Goal: Information Seeking & Learning: Learn about a topic

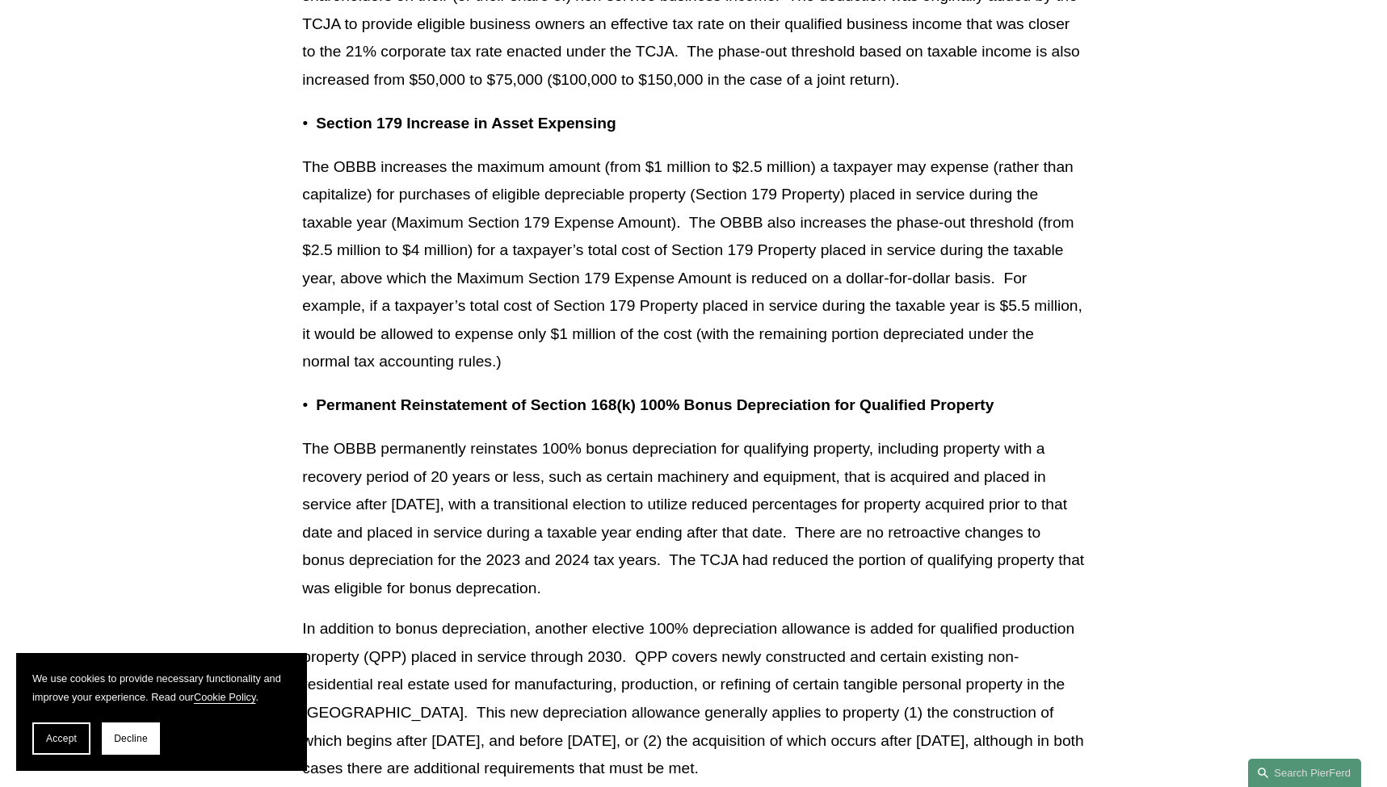
scroll to position [1692, 0]
click at [884, 506] on p "The OBBB permanently reinstates 100% bonus depreciation for qualifying property…" at bounding box center [693, 518] width 782 height 167
drag, startPoint x: 756, startPoint y: 531, endPoint x: 824, endPoint y: 539, distance: 69.1
click at [824, 539] on p "The OBBB permanently reinstates 100% bonus depreciation for qualifying property…" at bounding box center [693, 518] width 782 height 167
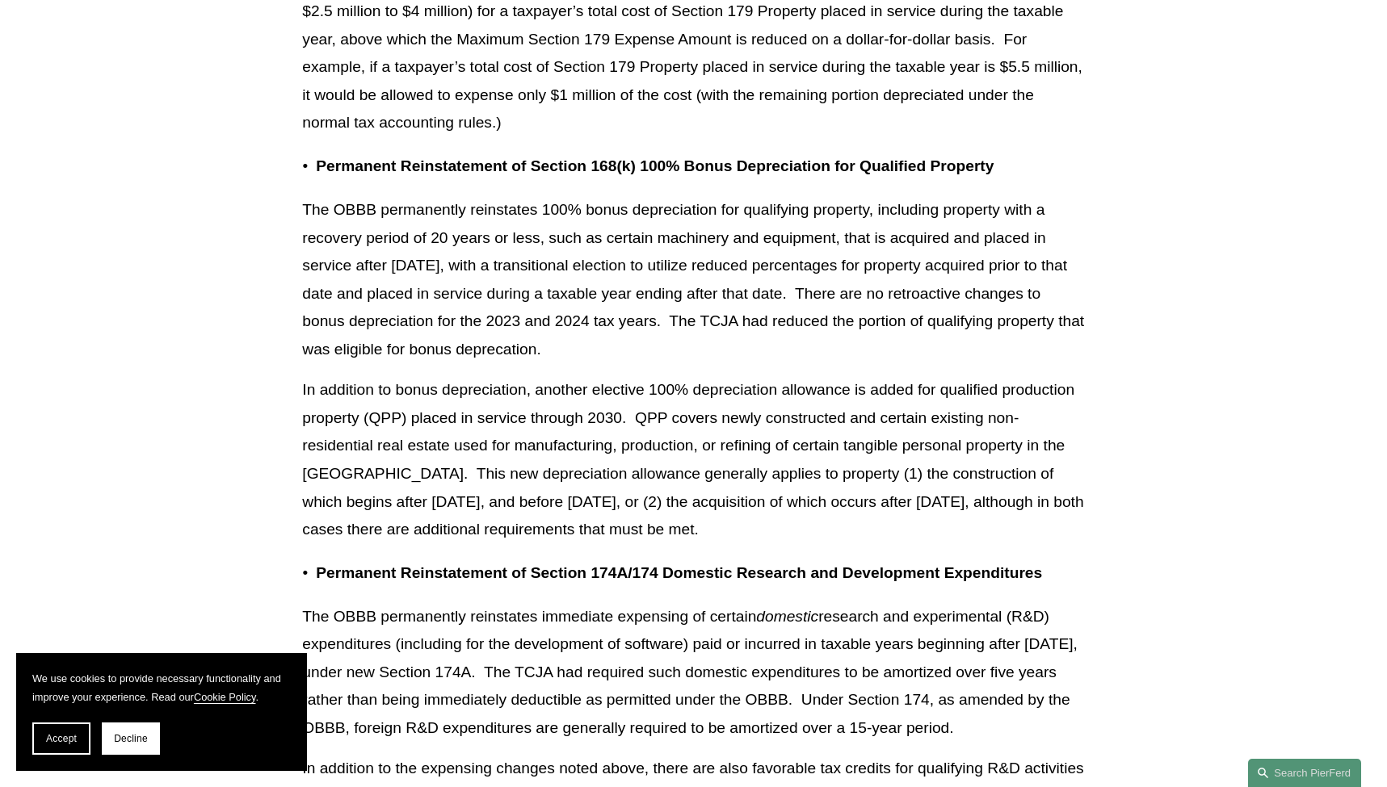
scroll to position [1946, 0]
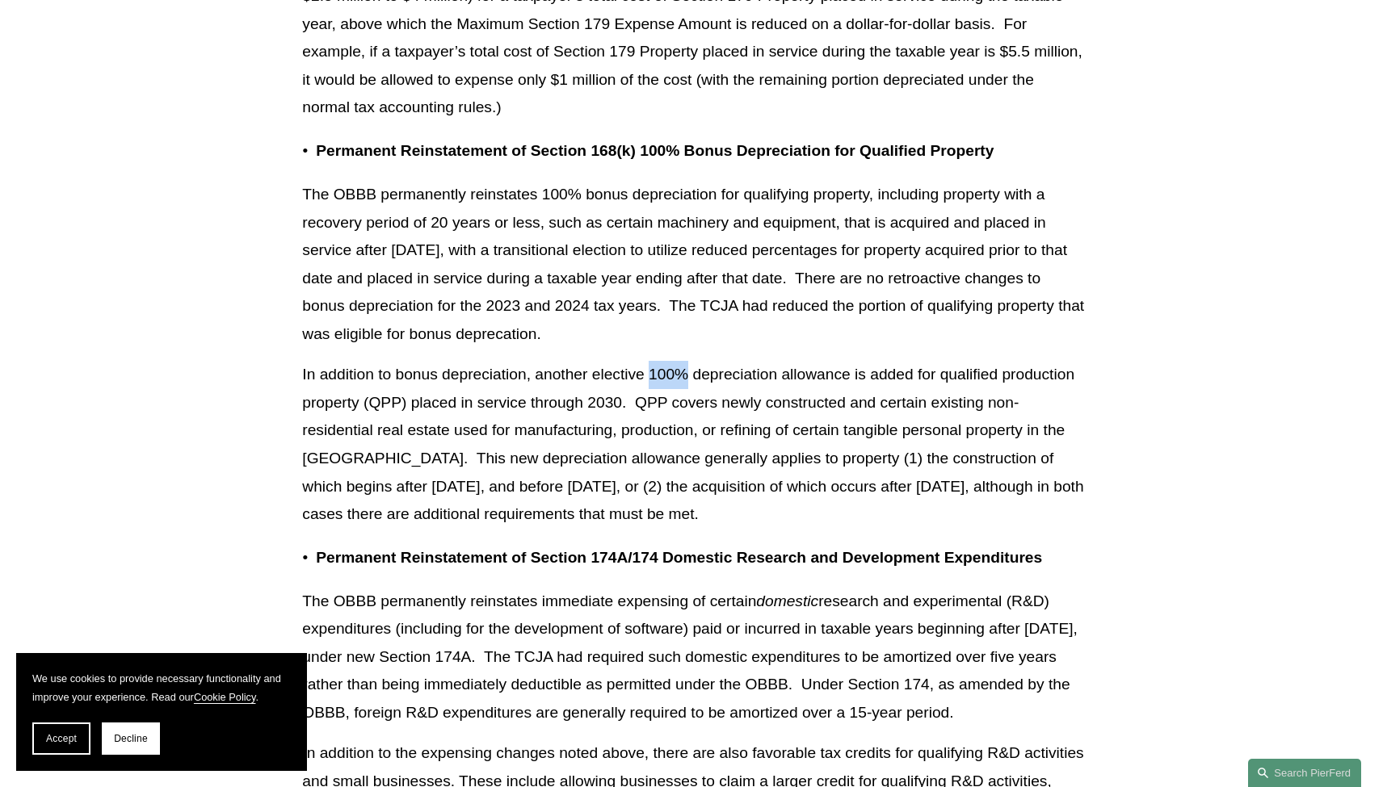
drag, startPoint x: 693, startPoint y: 350, endPoint x: 654, endPoint y: 349, distance: 38.8
click at [654, 361] on p "In addition to bonus depreciation, another elective 100% depreciation allowance…" at bounding box center [693, 444] width 782 height 167
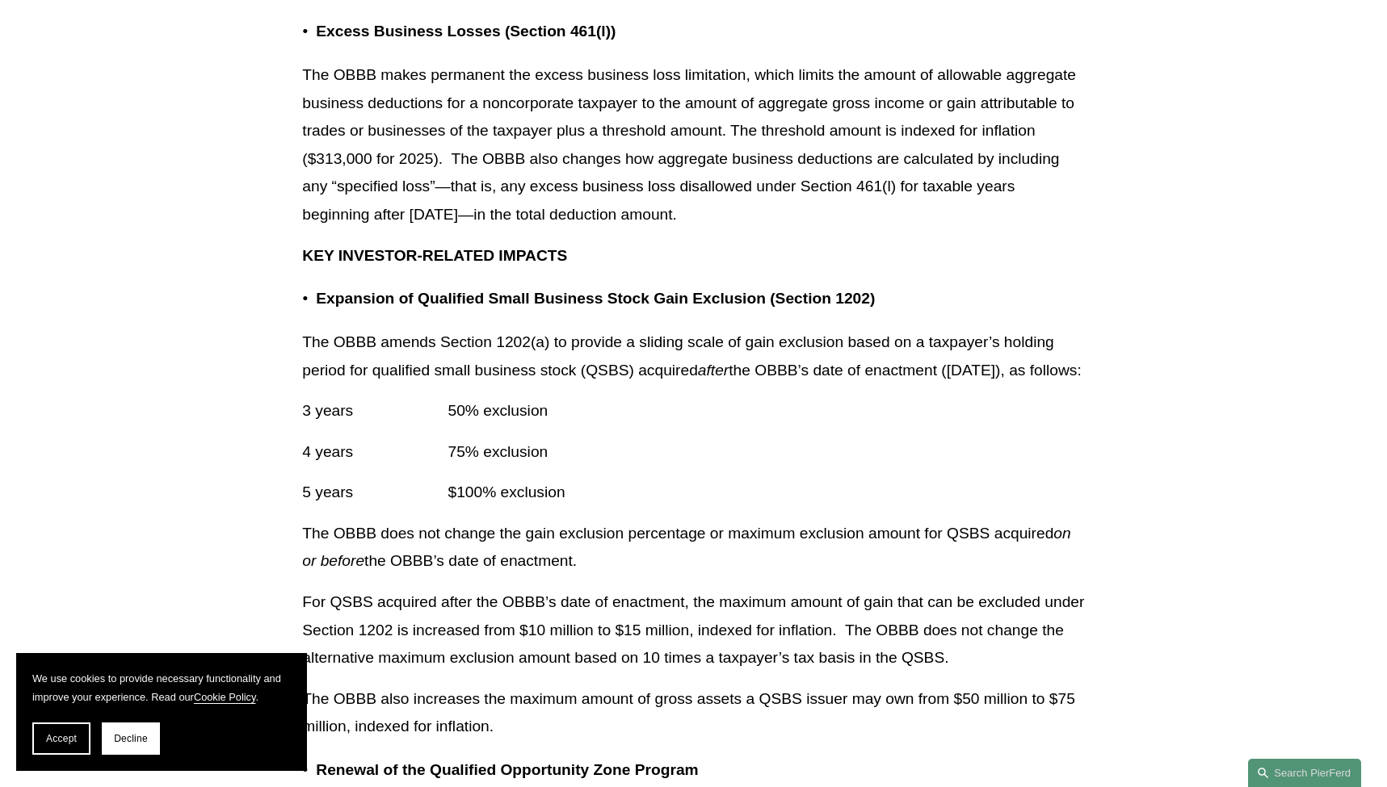
scroll to position [2832, 0]
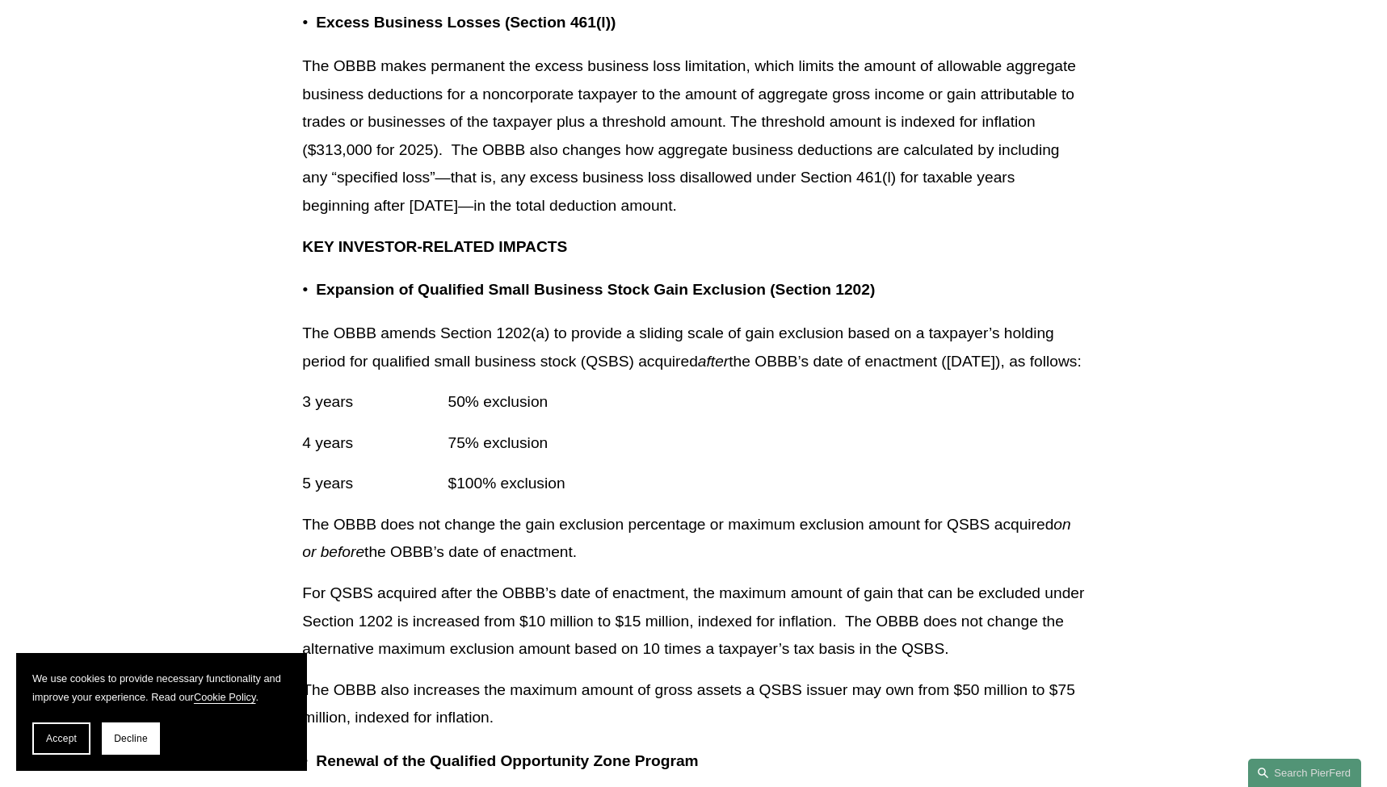
drag, startPoint x: 753, startPoint y: 87, endPoint x: 815, endPoint y: 214, distance: 141.2
click at [815, 214] on p "The OBBB makes permanent the excess business loss limitation, which limits the …" at bounding box center [693, 135] width 782 height 167
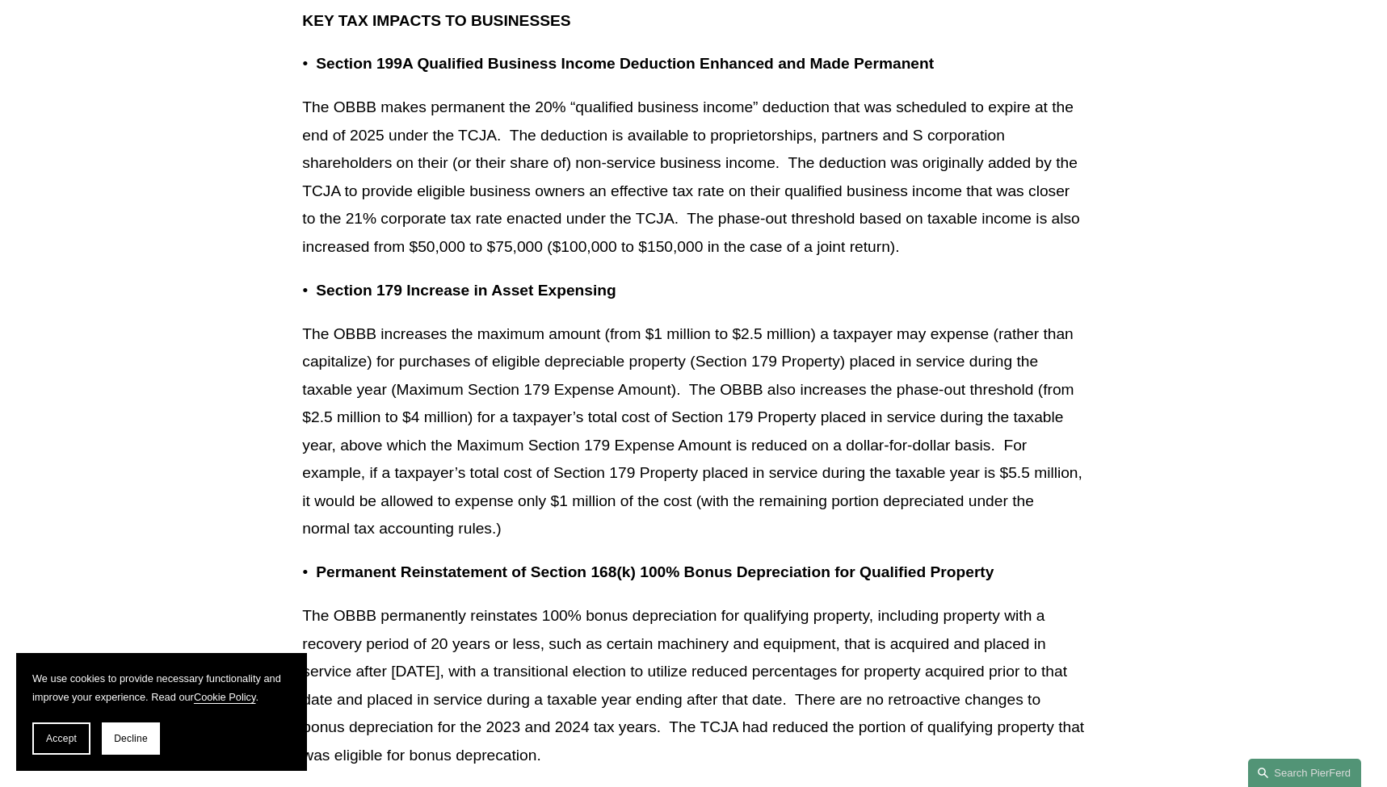
scroll to position [1542, 0]
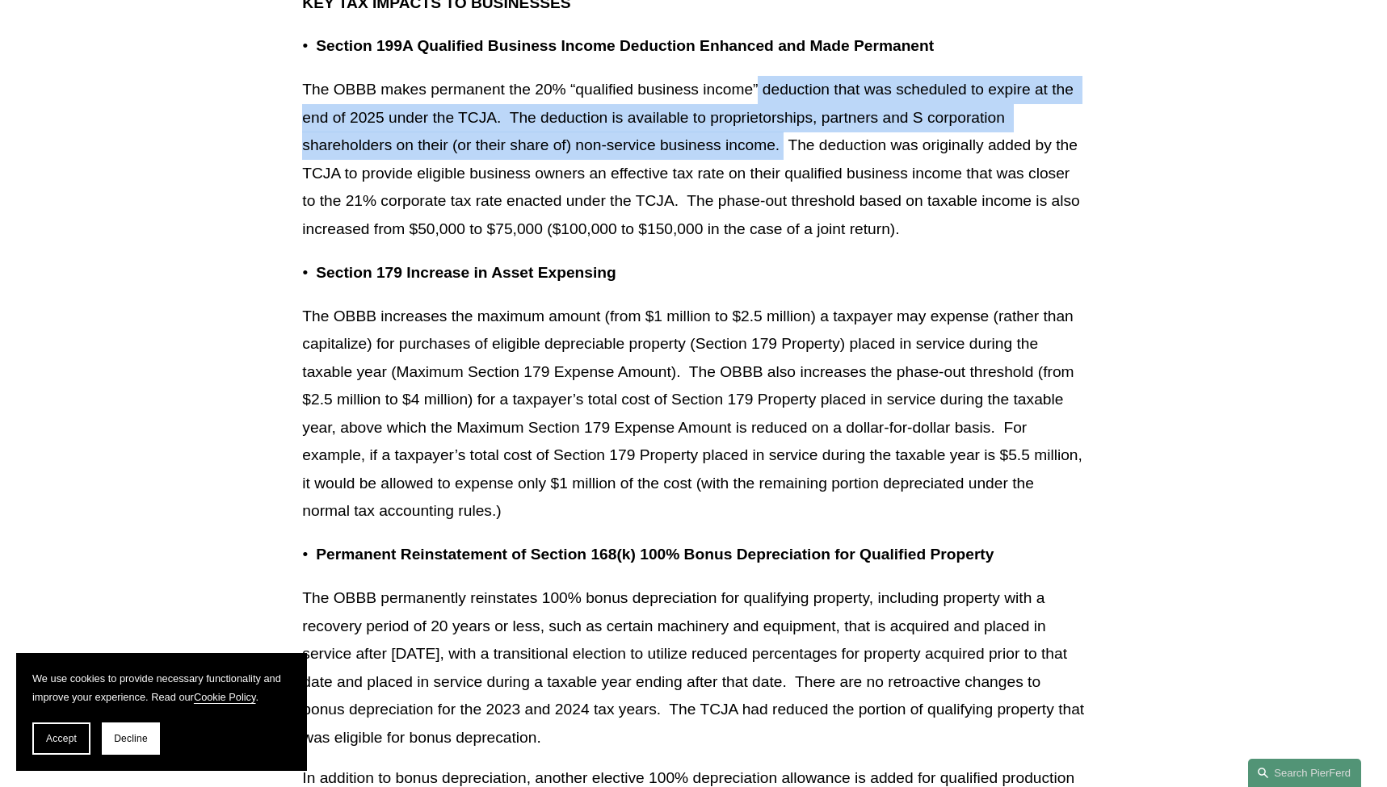
drag, startPoint x: 767, startPoint y: 77, endPoint x: 786, endPoint y: 127, distance: 53.4
click at [786, 127] on p "The OBBB makes permanent the 20% “qualified business income” deduction that was…" at bounding box center [693, 159] width 782 height 167
click at [784, 125] on p "The OBBB makes permanent the 20% “qualified business income” deduction that was…" at bounding box center [693, 159] width 782 height 167
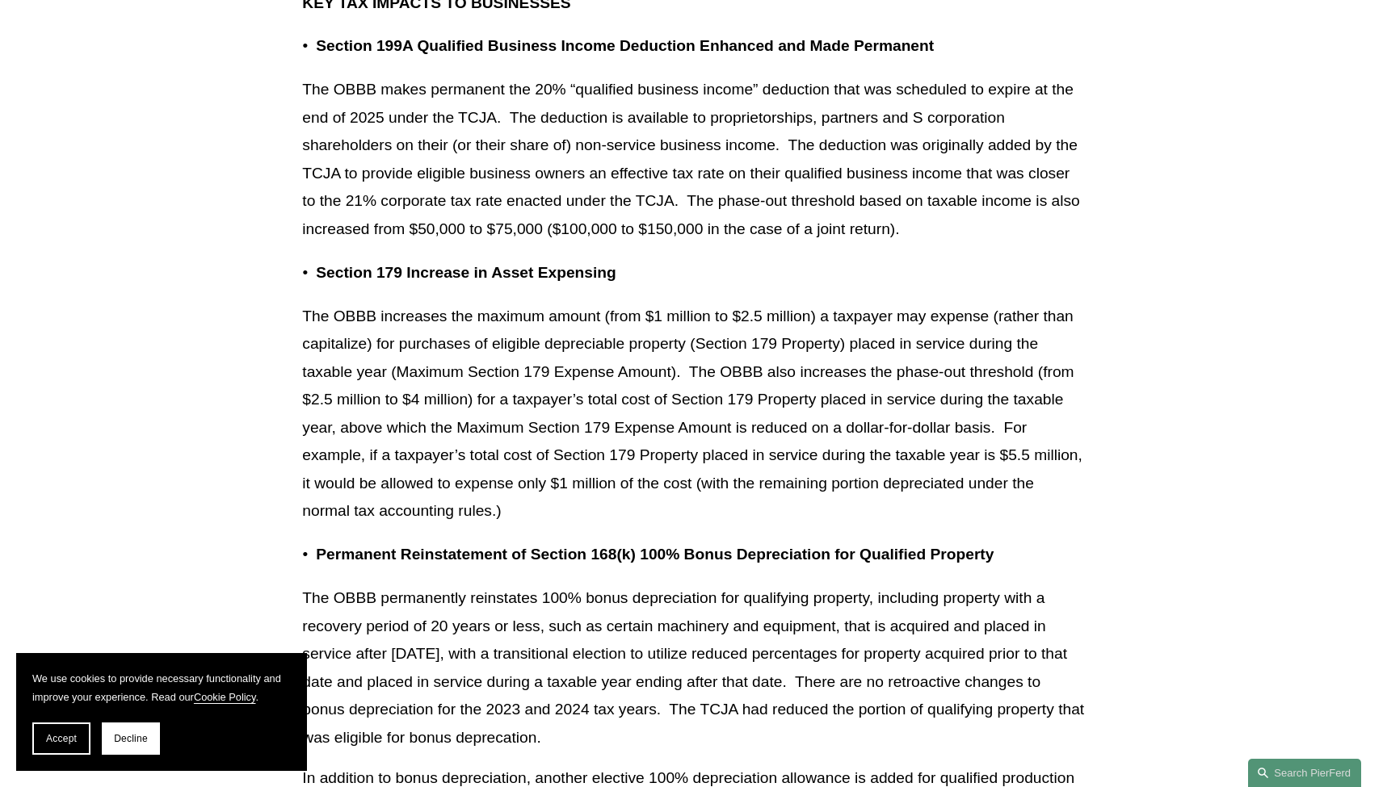
drag, startPoint x: 692, startPoint y: 174, endPoint x: 954, endPoint y: 215, distance: 265.7
click at [954, 215] on p "The OBBB makes permanent the 20% “qualified business income” deduction that was…" at bounding box center [693, 159] width 782 height 167
drag, startPoint x: 441, startPoint y: 209, endPoint x: 577, endPoint y: 217, distance: 135.9
click at [577, 217] on p "The OBBB makes permanent the 20% “qualified business income” deduction that was…" at bounding box center [693, 159] width 782 height 167
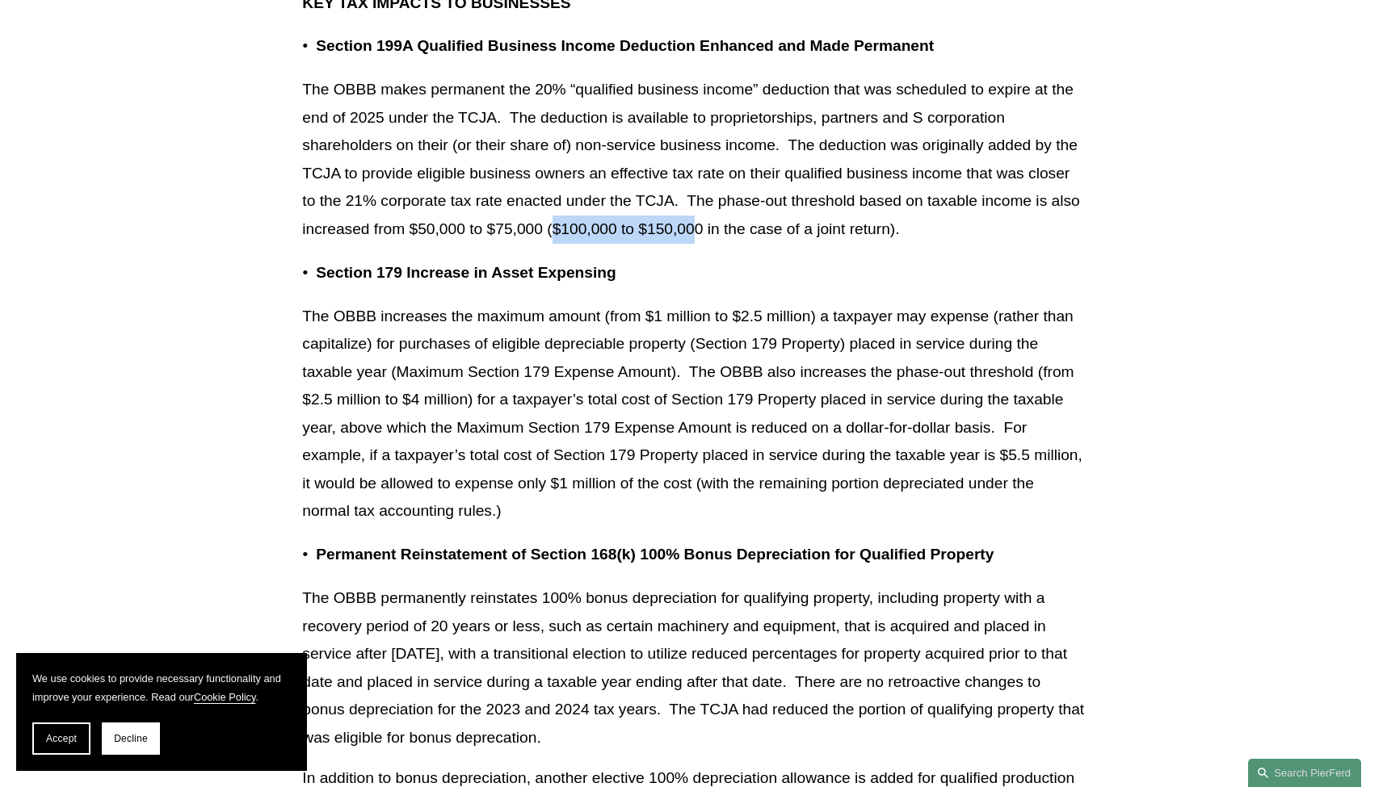
drag, startPoint x: 584, startPoint y: 214, endPoint x: 729, endPoint y: 211, distance: 145.4
click at [729, 211] on p "The OBBB makes permanent the 20% “qualified business income” deduction that was…" at bounding box center [693, 159] width 782 height 167
click at [587, 208] on p "The OBBB makes permanent the 20% “qualified business income” deduction that was…" at bounding box center [693, 159] width 782 height 167
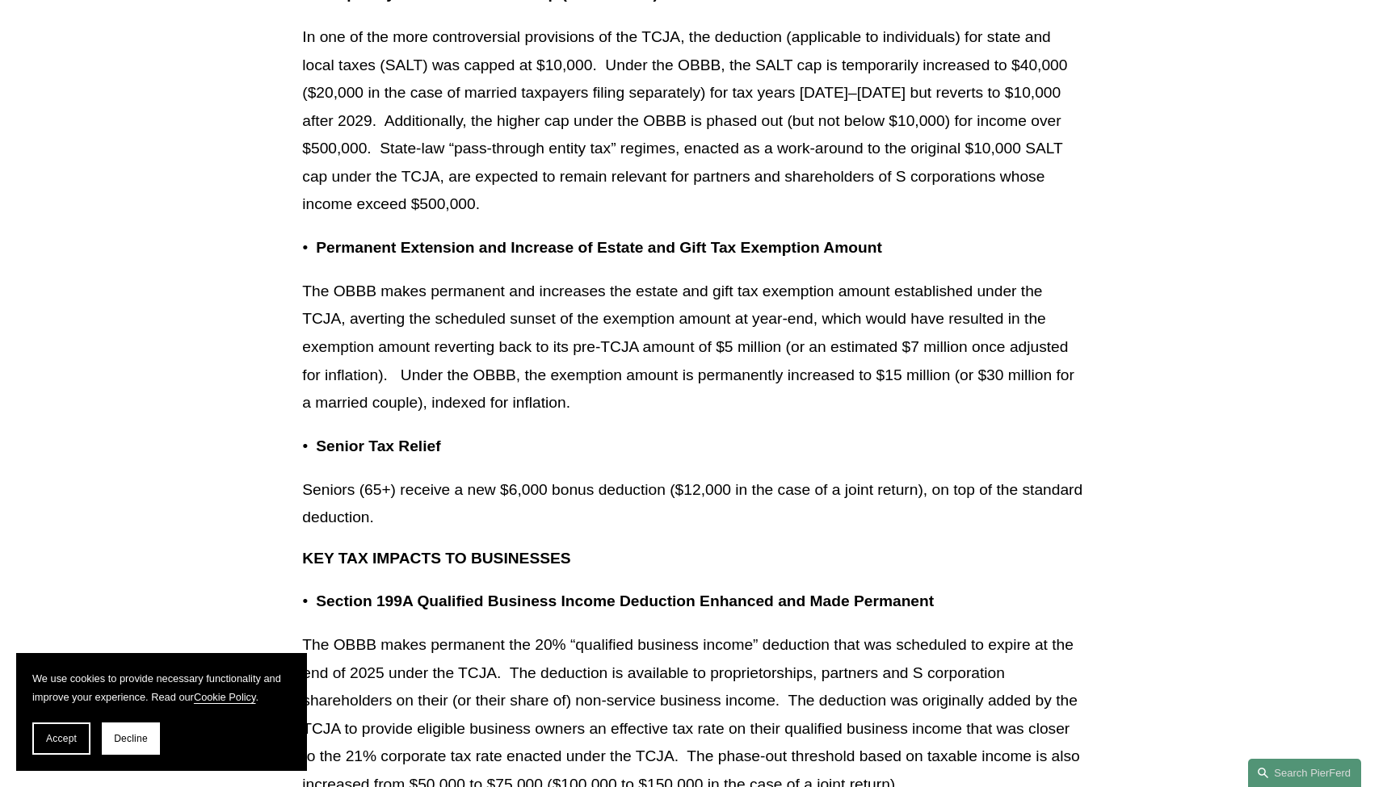
scroll to position [981, 0]
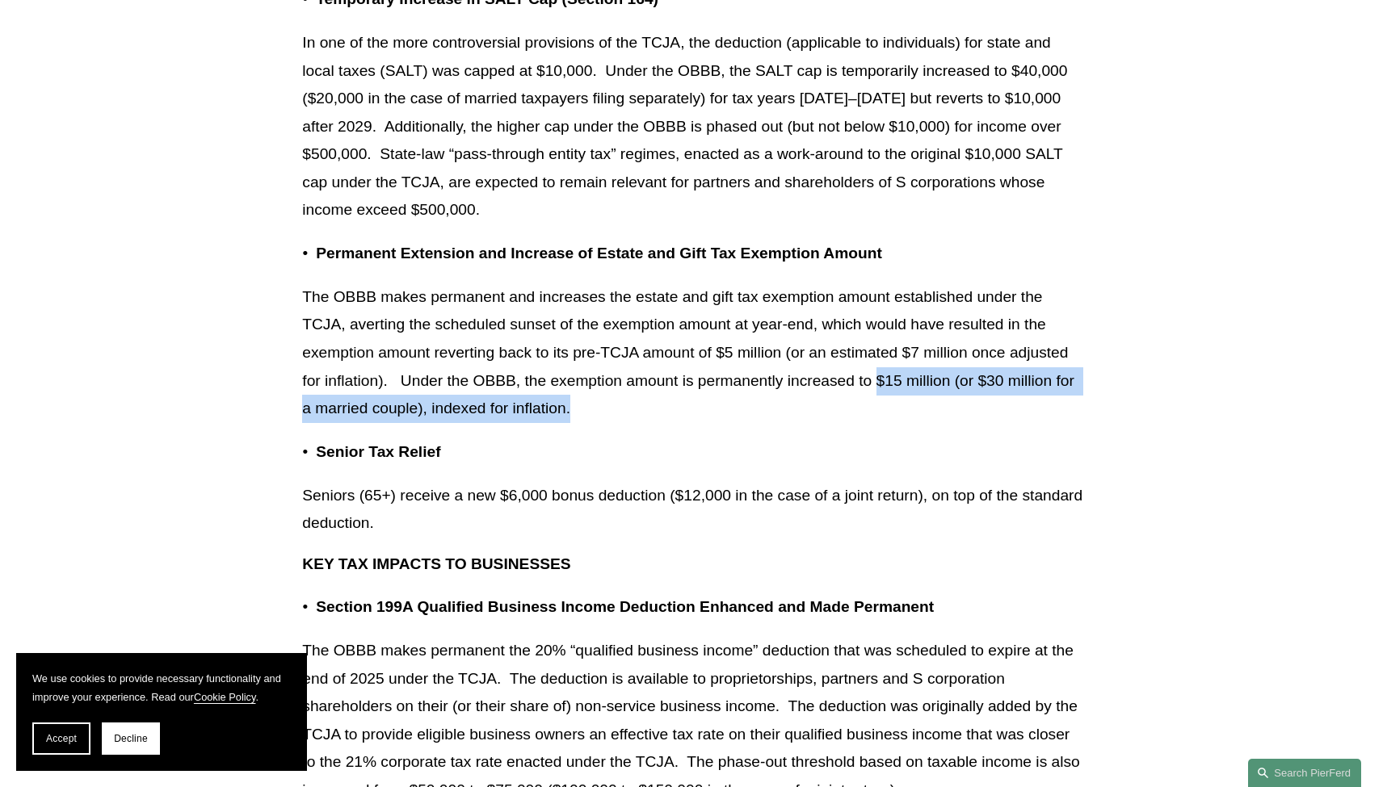
drag, startPoint x: 884, startPoint y: 367, endPoint x: 1065, endPoint y: 392, distance: 182.7
click at [1065, 392] on p "The OBBB makes permanent and increases the estate and gift tax exemption amount…" at bounding box center [693, 353] width 782 height 140
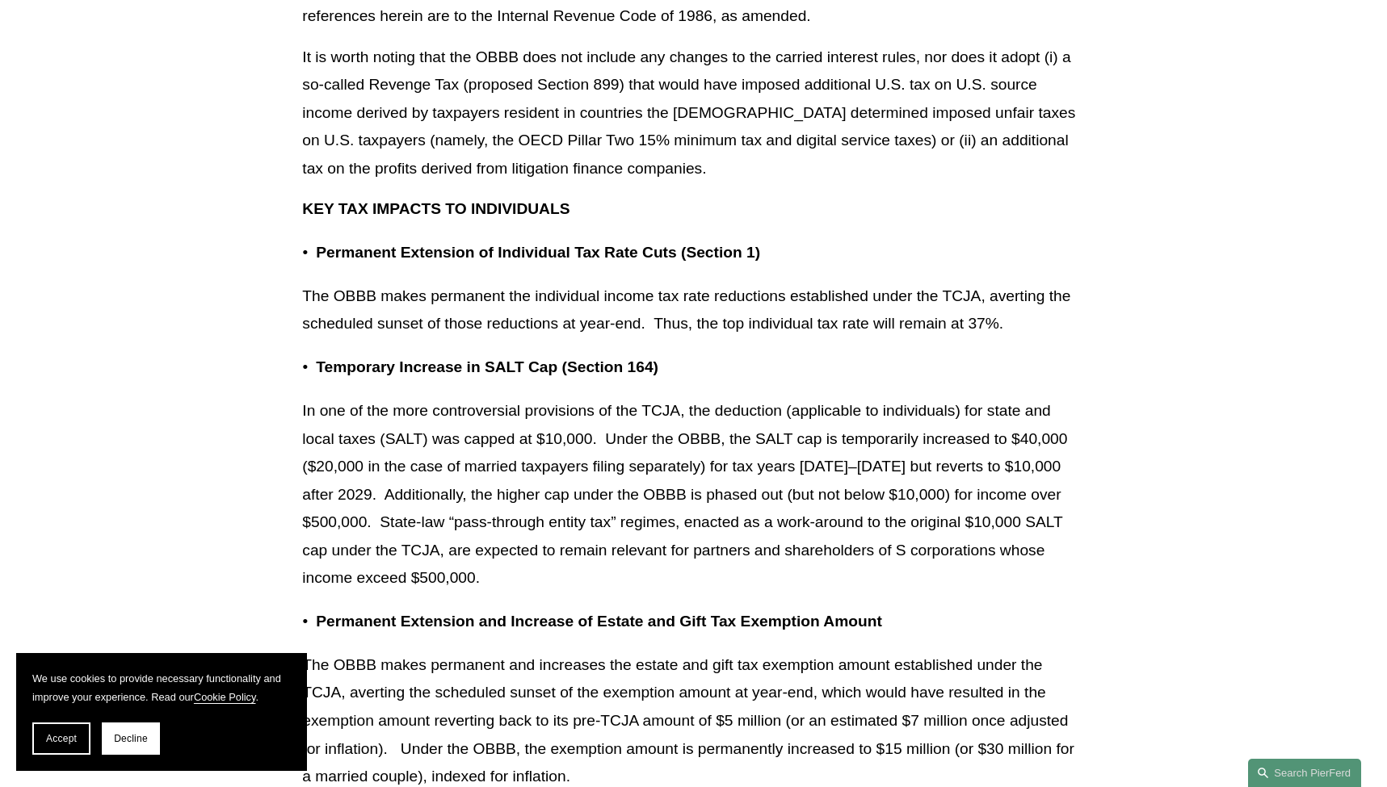
scroll to position [613, 0]
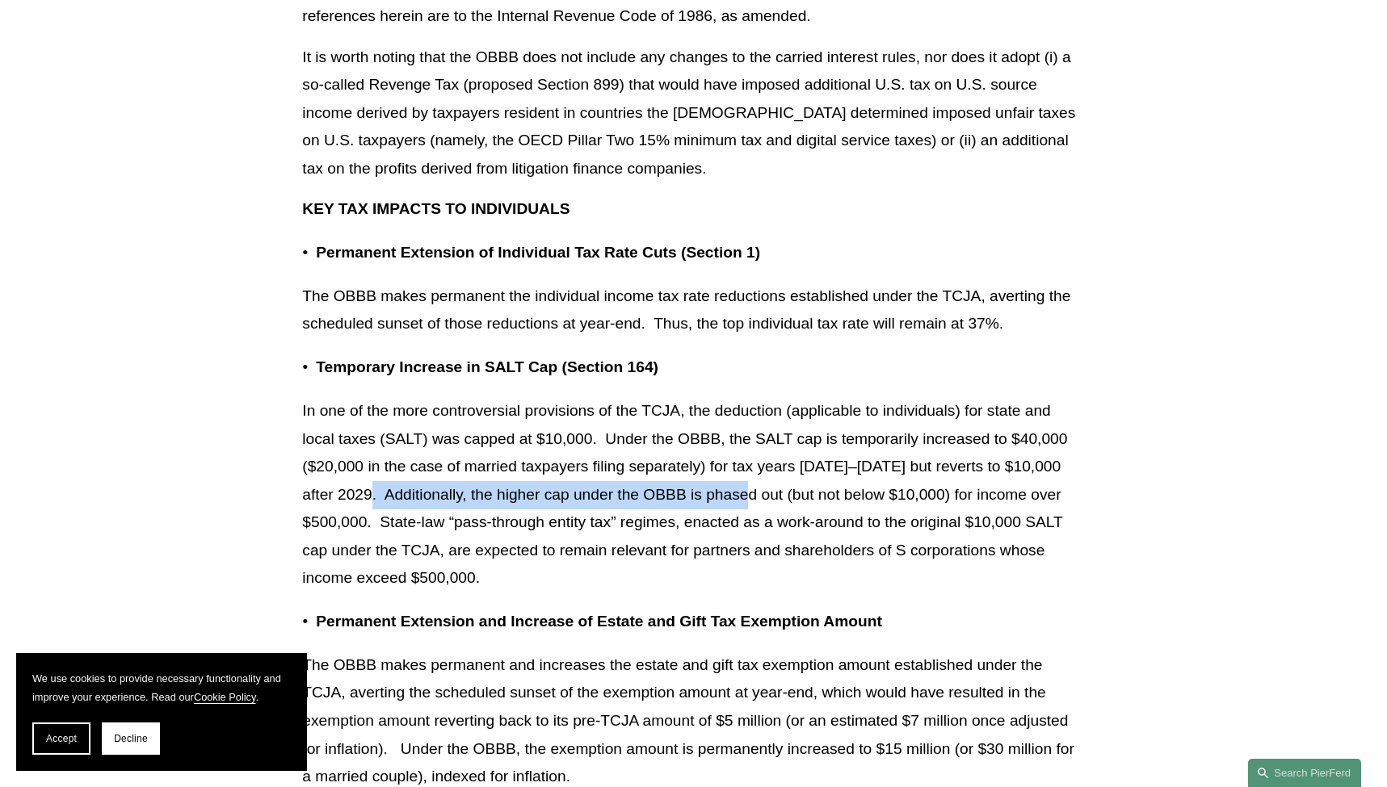
drag, startPoint x: 356, startPoint y: 489, endPoint x: 747, endPoint y: 480, distance: 390.9
click at [747, 480] on p "In one of the more controversial provisions of the TCJA, the deduction (applica…" at bounding box center [693, 494] width 782 height 195
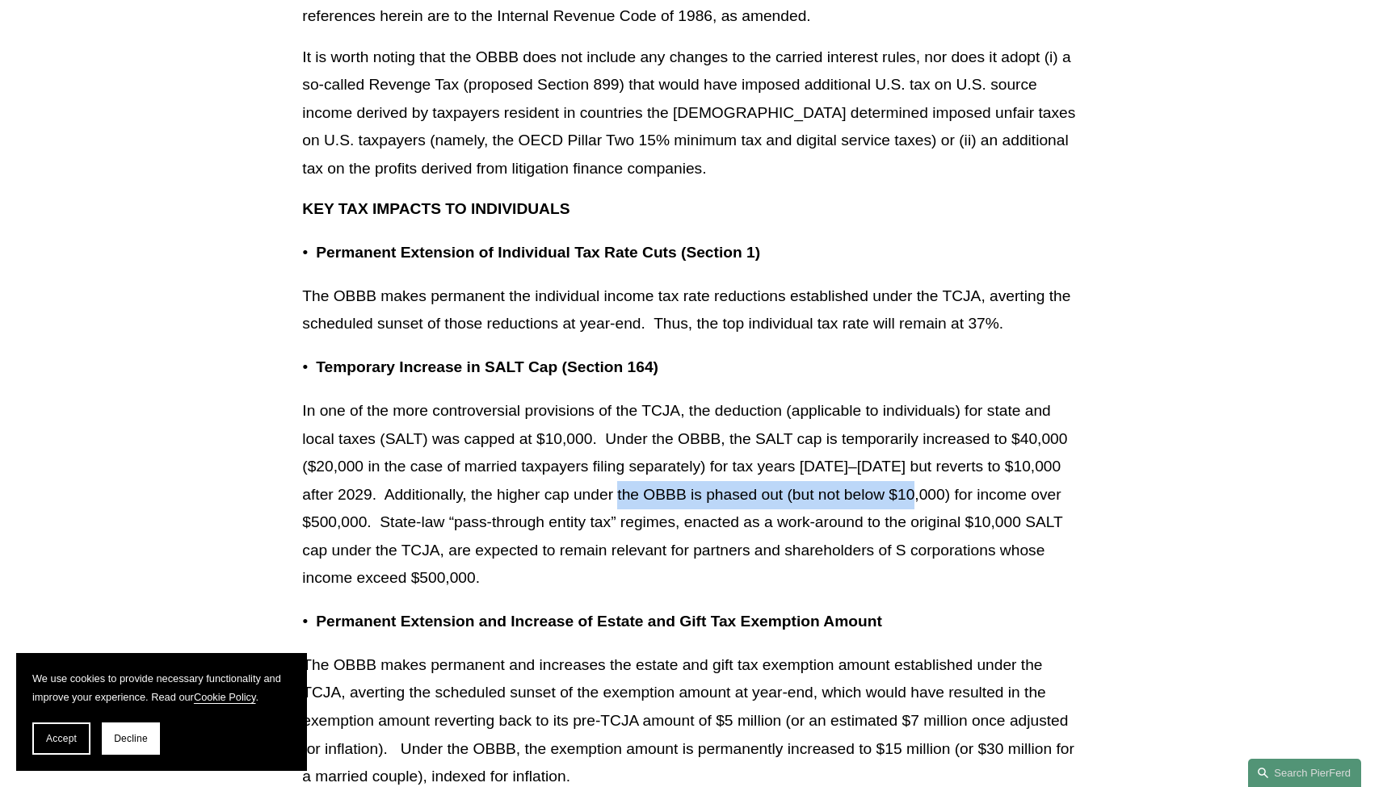
drag, startPoint x: 616, startPoint y: 487, endPoint x: 919, endPoint y: 491, distance: 302.8
click at [919, 491] on p "In one of the more controversial provisions of the TCJA, the deduction (applica…" at bounding box center [693, 494] width 782 height 195
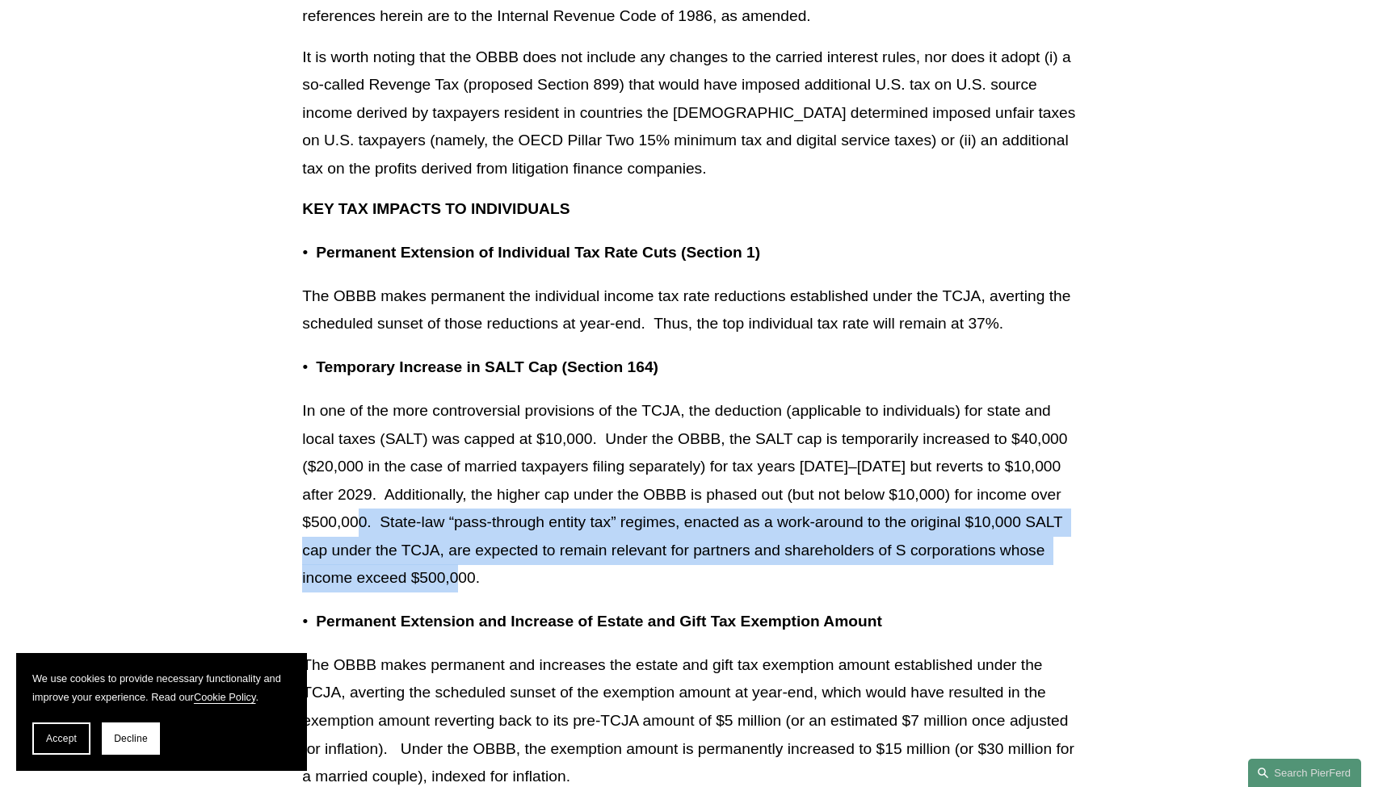
drag, startPoint x: 379, startPoint y: 513, endPoint x: 493, endPoint y: 563, distance: 124.4
click at [493, 563] on p "In one of the more controversial provisions of the TCJA, the deduction (applica…" at bounding box center [693, 494] width 782 height 195
